Goal: Find specific fact: Find specific fact

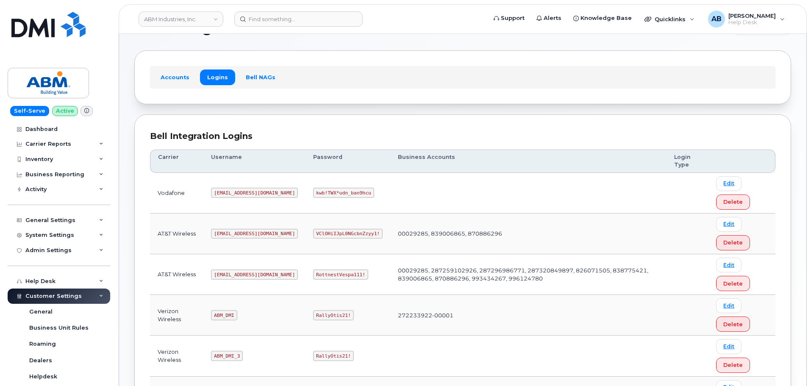
scroll to position [85, 0]
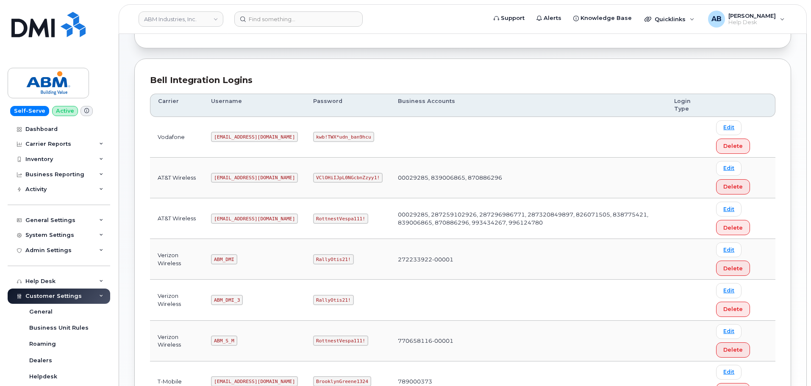
click at [237, 219] on code "[EMAIL_ADDRESS][DOMAIN_NAME]" at bounding box center [254, 219] width 87 height 10
copy code "[EMAIL_ADDRESS][DOMAIN_NAME]"
click at [313, 217] on code "RottnestVespa111!" at bounding box center [340, 219] width 55 height 10
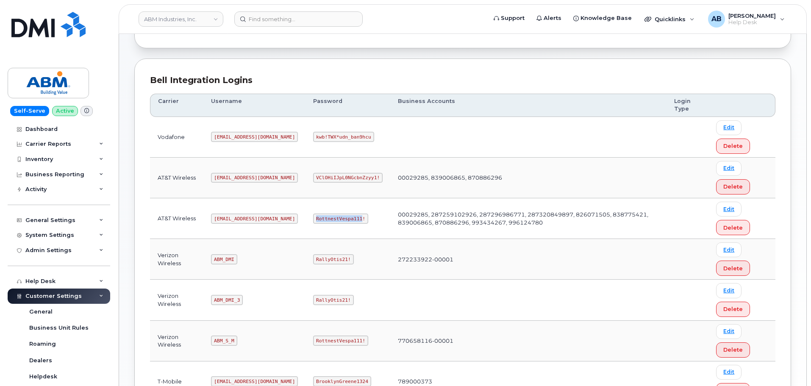
click at [313, 217] on code "RottnestVespa111!" at bounding box center [340, 219] width 55 height 10
copy code "RottnestVespa111!"
